Goal: Obtain resource: Obtain resource

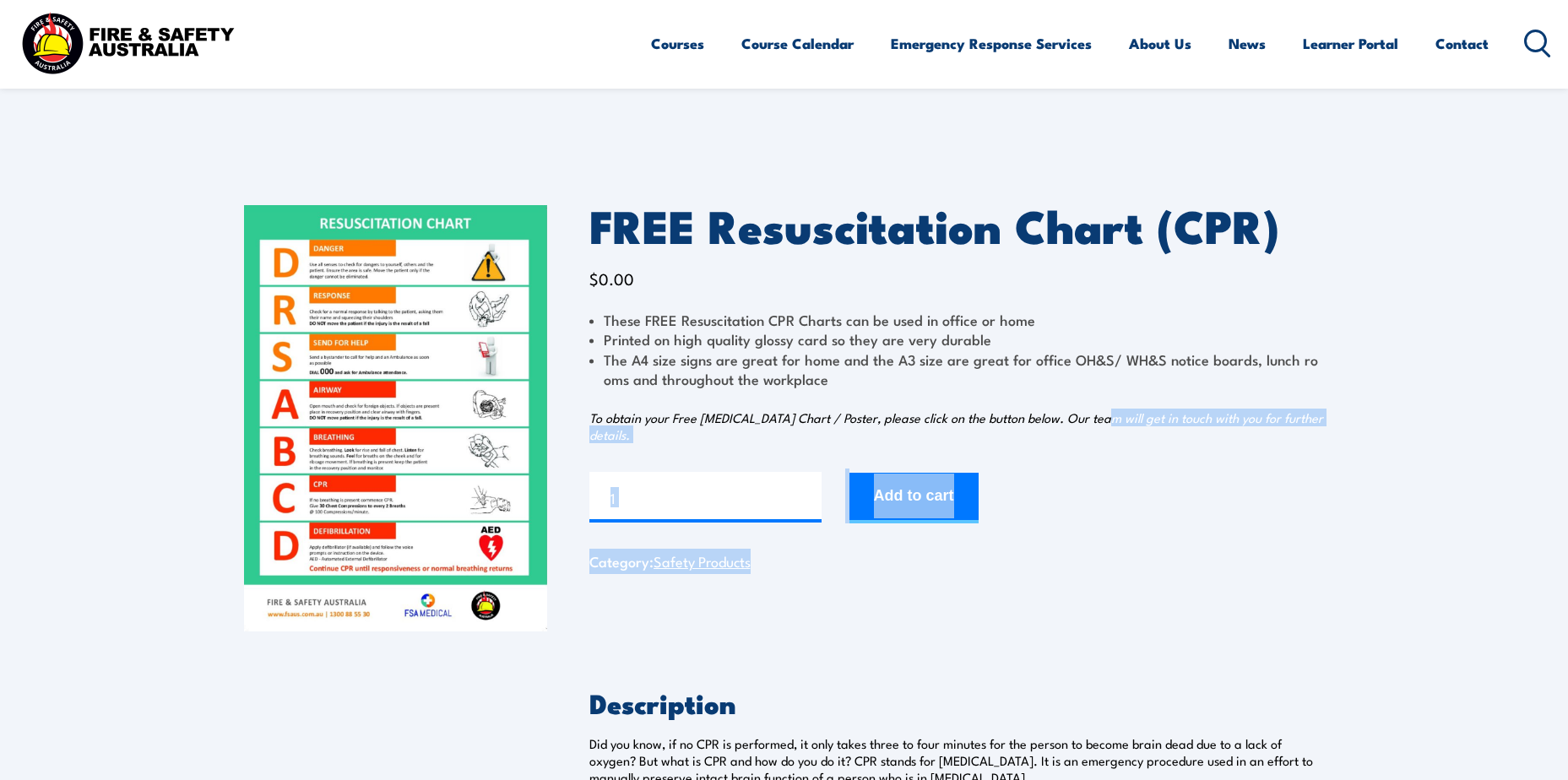
drag, startPoint x: 1212, startPoint y: 421, endPoint x: 1293, endPoint y: 560, distance: 160.9
click at [1297, 554] on div "FREE [MEDICAL_DATA] Chart (CPR) $ 0.00 These FREE [MEDICAL_DATA] CPR Charts can…" at bounding box center [958, 418] width 736 height 427
drag, startPoint x: 1293, startPoint y: 560, endPoint x: 1106, endPoint y: 618, distance: 195.8
click at [1118, 617] on div "FREE [MEDICAL_DATA] Chart (CPR) $ 0.00 These FREE [MEDICAL_DATA] CPR Charts can…" at bounding box center [958, 418] width 736 height 427
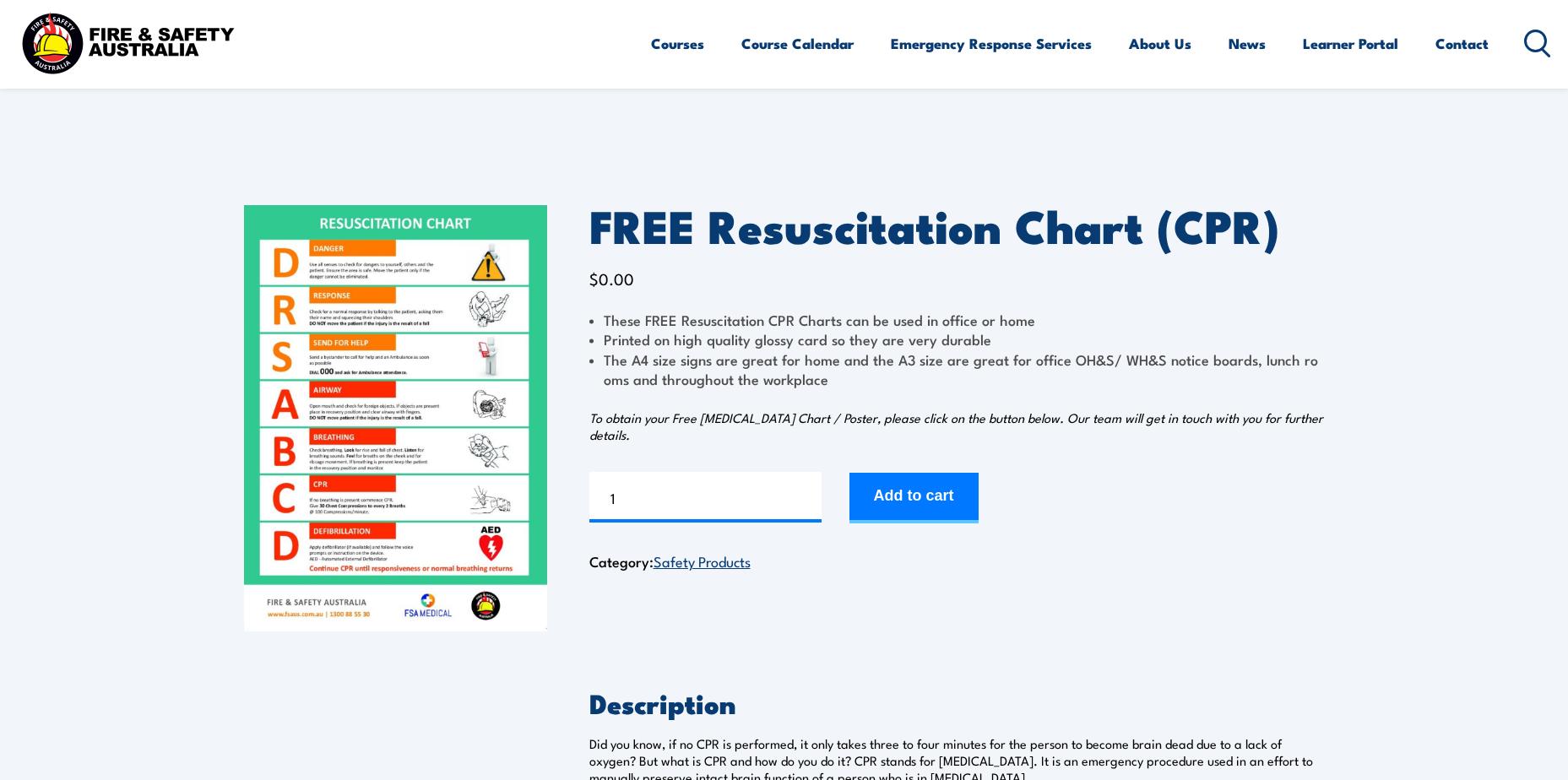
click at [312, 323] on img at bounding box center [395, 418] width 303 height 427
click at [131, 36] on img at bounding box center [127, 43] width 221 height 73
